Goal: Transaction & Acquisition: Purchase product/service

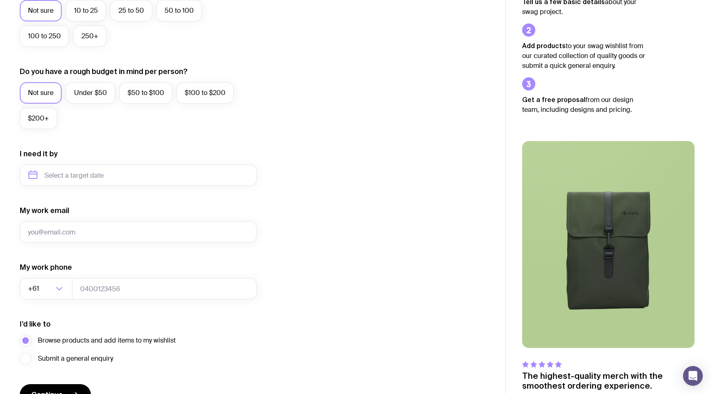
scroll to position [305, 0]
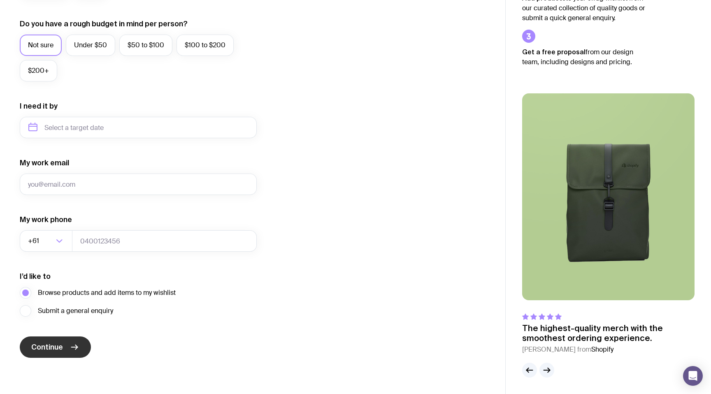
click at [66, 346] on button "Continue" at bounding box center [55, 347] width 71 height 21
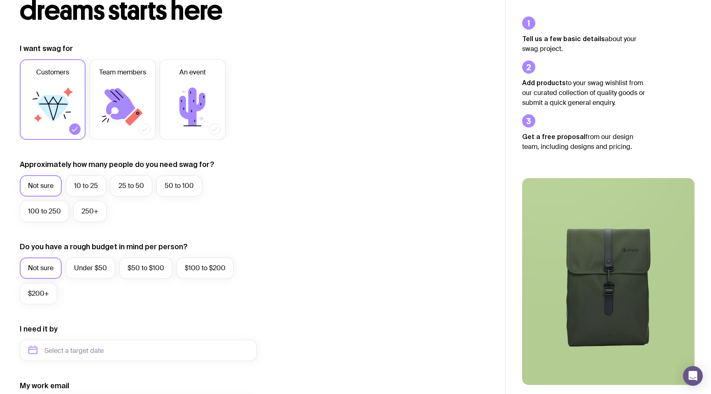
scroll to position [0, 0]
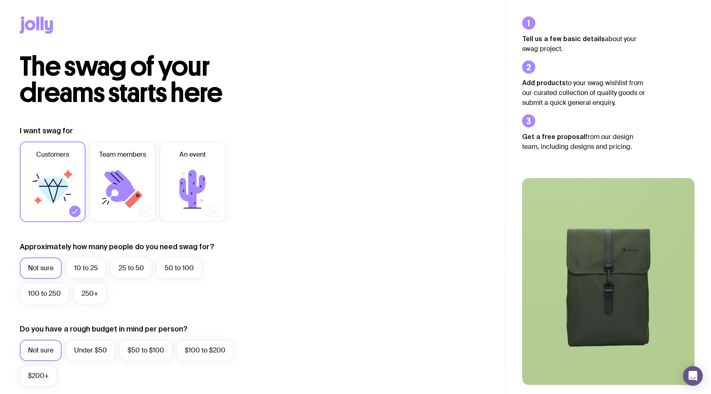
click at [39, 21] on icon at bounding box center [37, 23] width 3 height 14
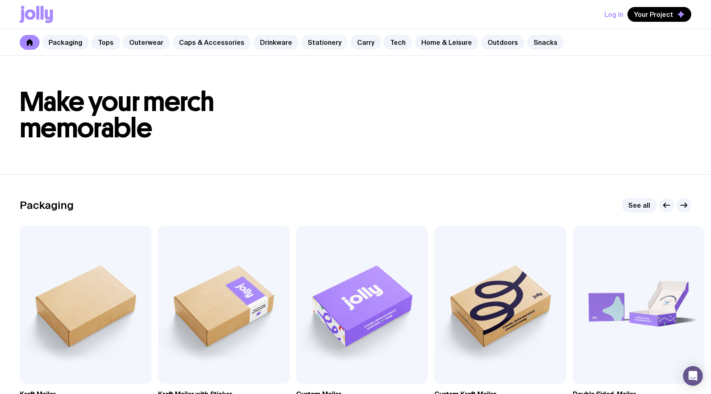
click at [319, 43] on link "Stationery" at bounding box center [324, 42] width 47 height 15
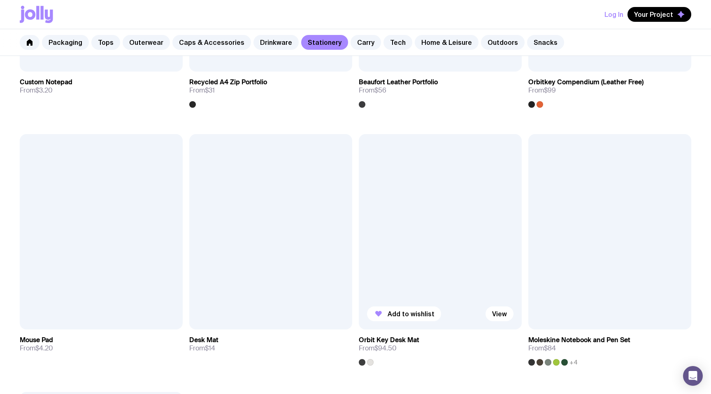
scroll to position [1215, 0]
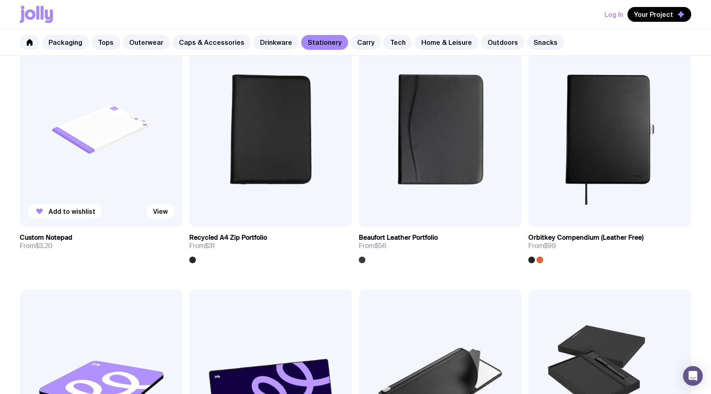
click at [67, 142] on img at bounding box center [101, 130] width 163 height 196
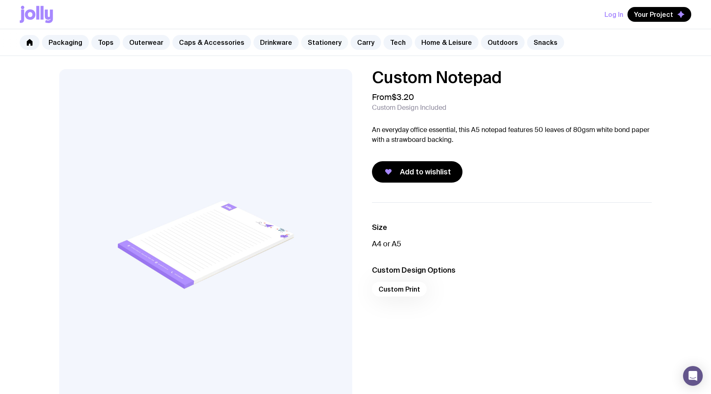
click at [311, 44] on link "Stationery" at bounding box center [324, 42] width 47 height 15
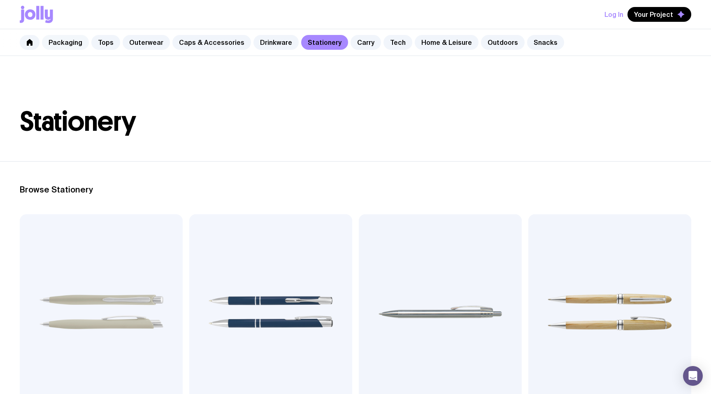
click at [77, 40] on link "Packaging" at bounding box center [65, 42] width 47 height 15
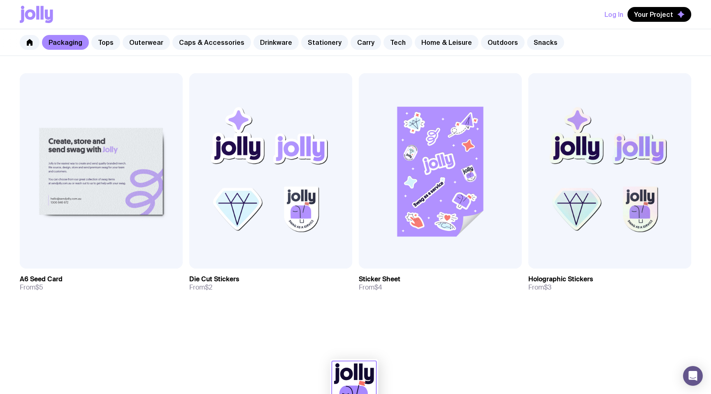
scroll to position [947, 0]
